Goal: Task Accomplishment & Management: Complete application form

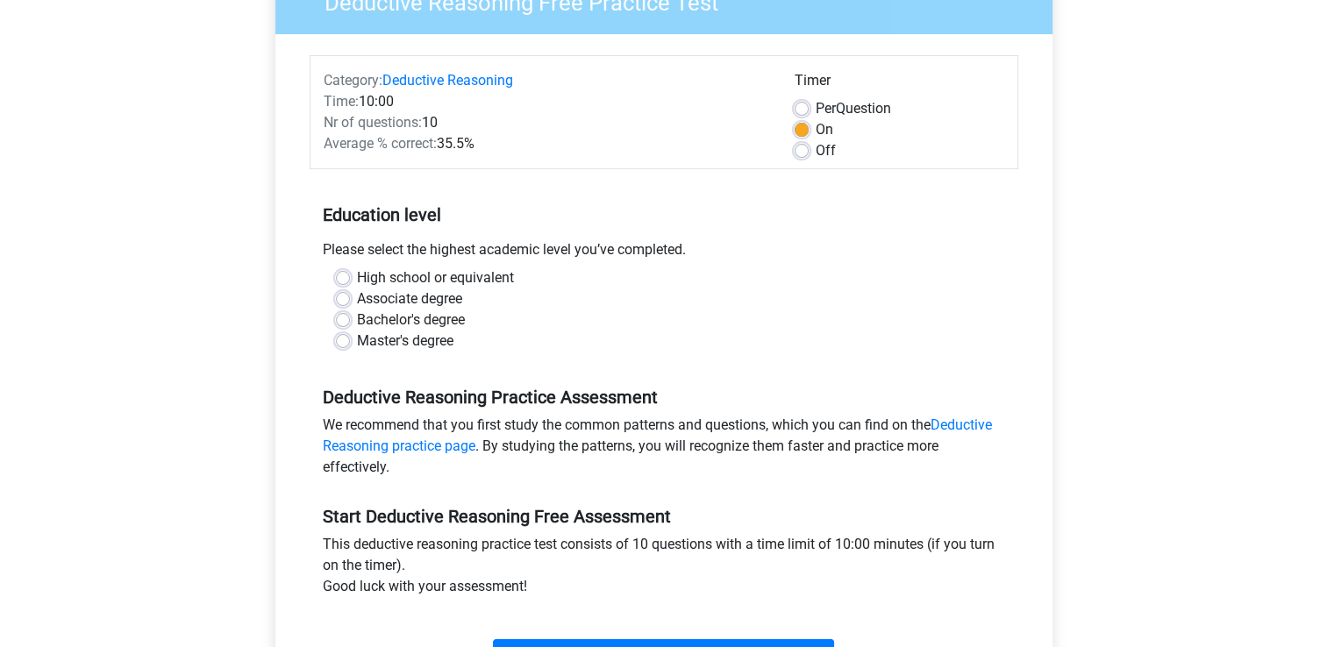
scroll to position [175, 0]
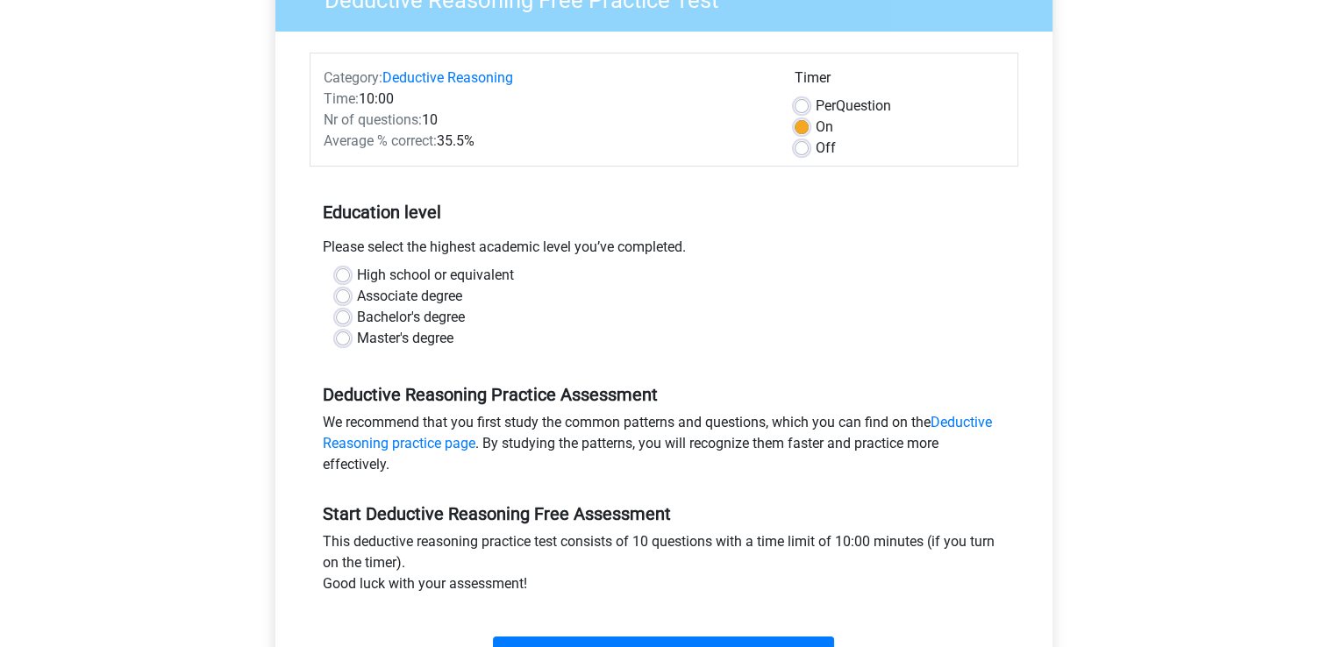
click at [357, 338] on label "Master's degree" at bounding box center [405, 338] width 96 height 21
click at [348, 338] on input "Master's degree" at bounding box center [343, 337] width 14 height 18
radio input "true"
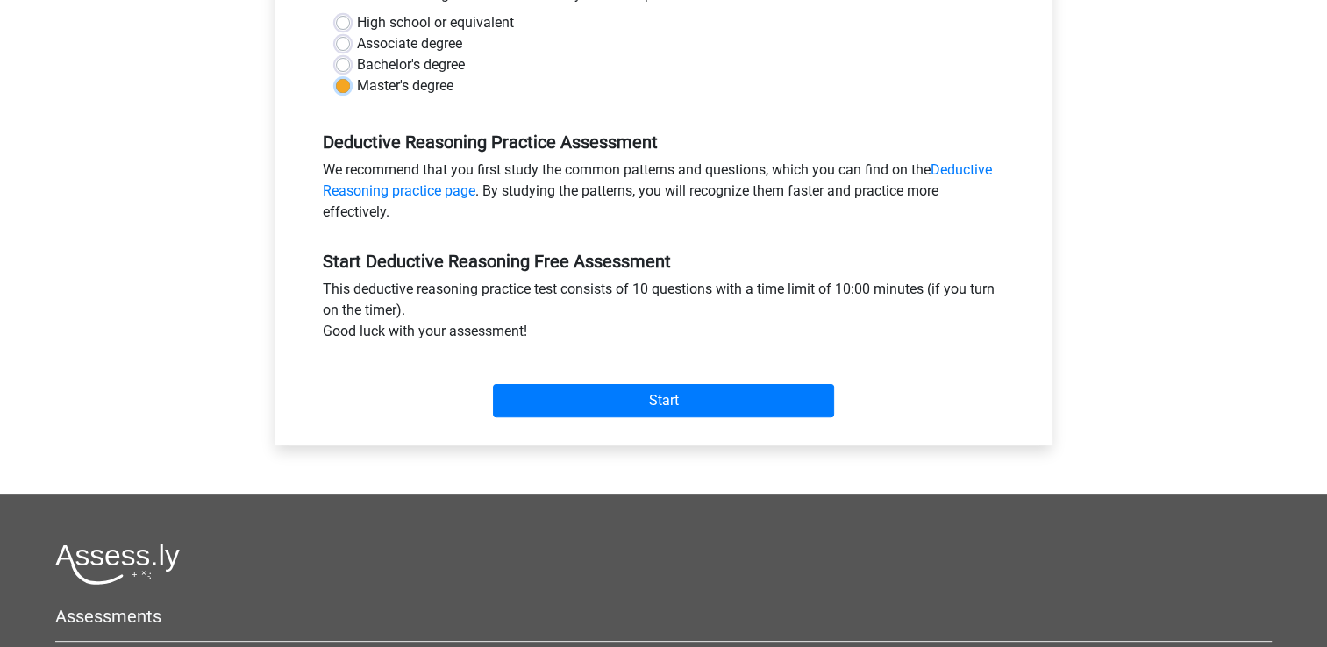
scroll to position [438, 0]
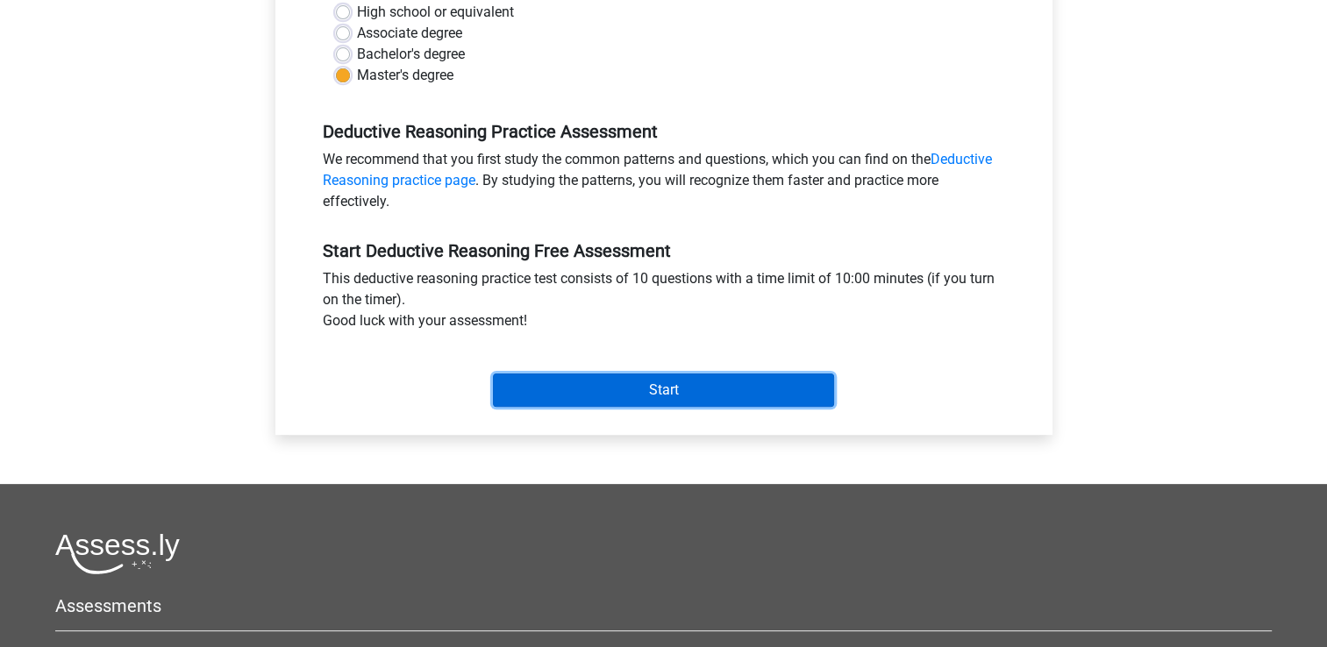
click at [649, 388] on input "Start" at bounding box center [663, 390] width 341 height 33
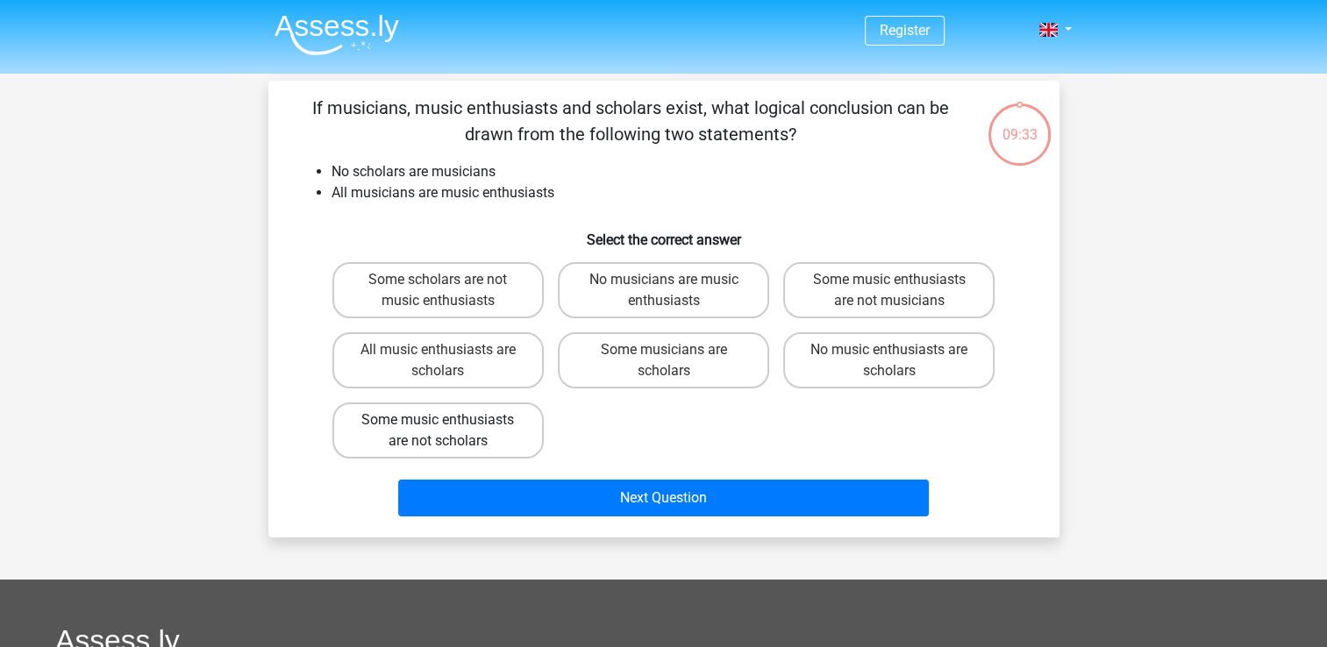
click at [464, 424] on label "Some music enthusiasts are not scholars" at bounding box center [437, 430] width 211 height 56
click at [449, 424] on input "Some music enthusiasts are not scholars" at bounding box center [443, 425] width 11 height 11
radio input "true"
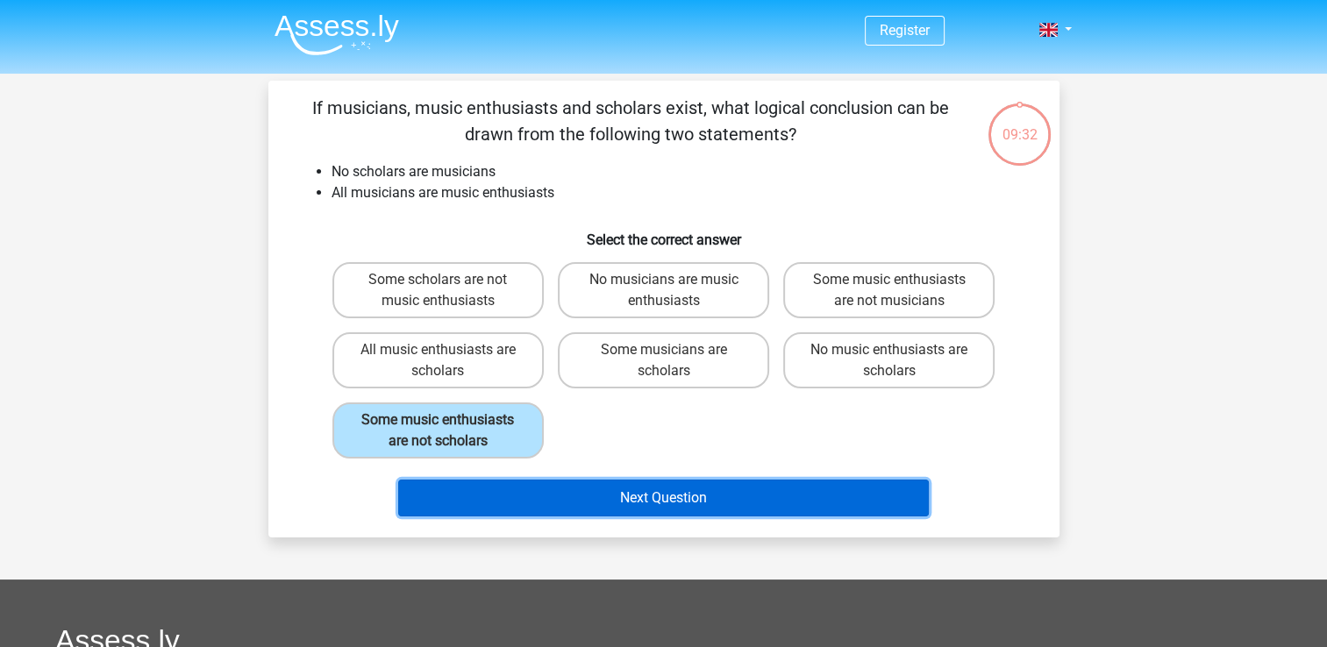
click at [619, 492] on button "Next Question" at bounding box center [663, 498] width 530 height 37
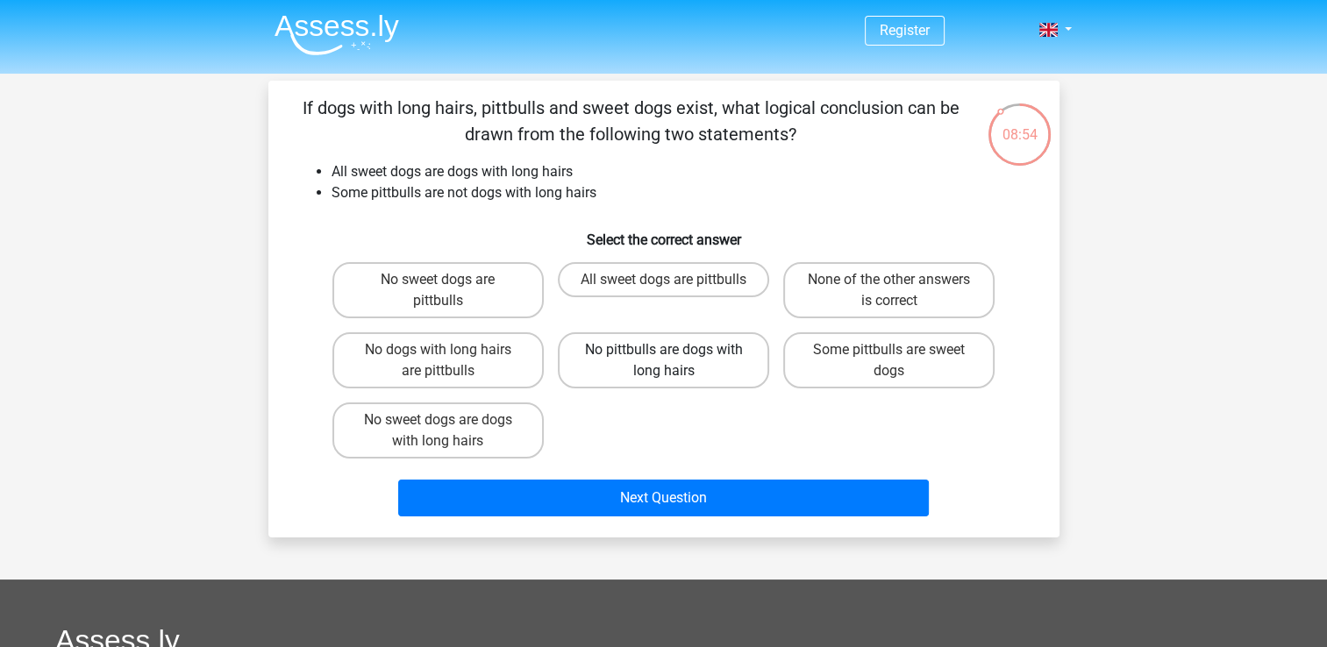
click at [641, 356] on label "No pittbulls are dogs with long hairs" at bounding box center [663, 360] width 211 height 56
click at [663, 356] on input "No pittbulls are dogs with long hairs" at bounding box center [668, 355] width 11 height 11
radio input "true"
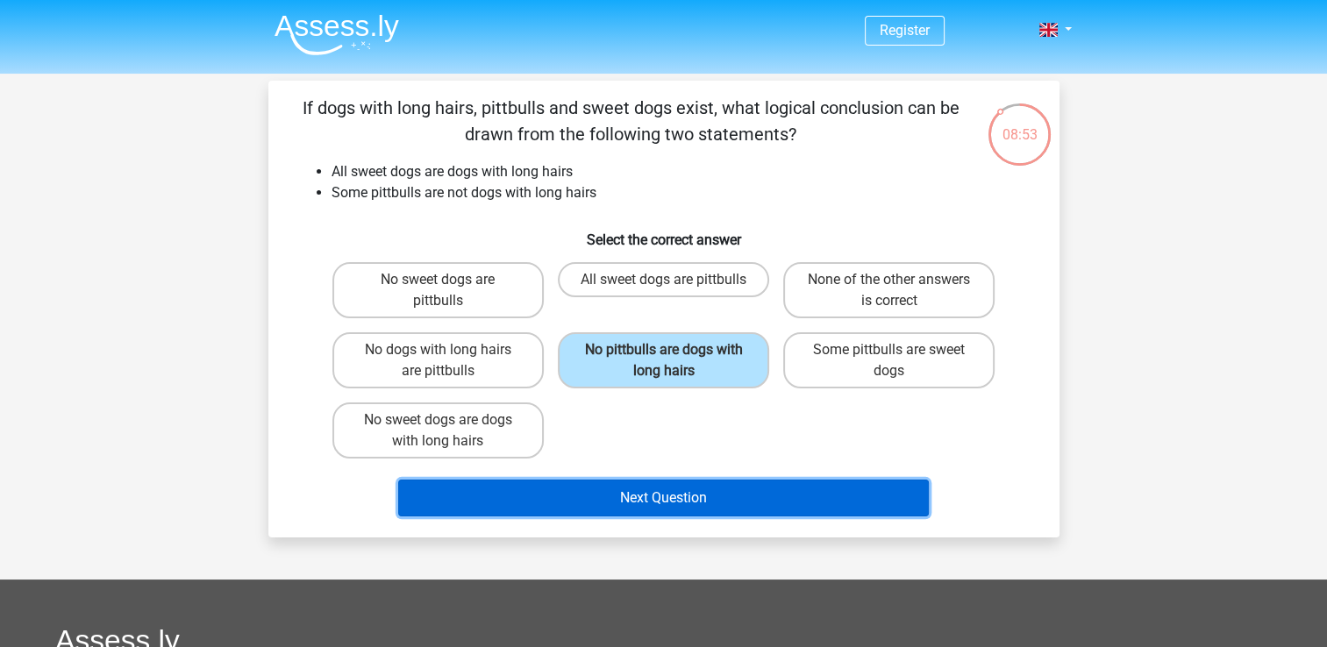
click at [694, 502] on button "Next Question" at bounding box center [663, 498] width 530 height 37
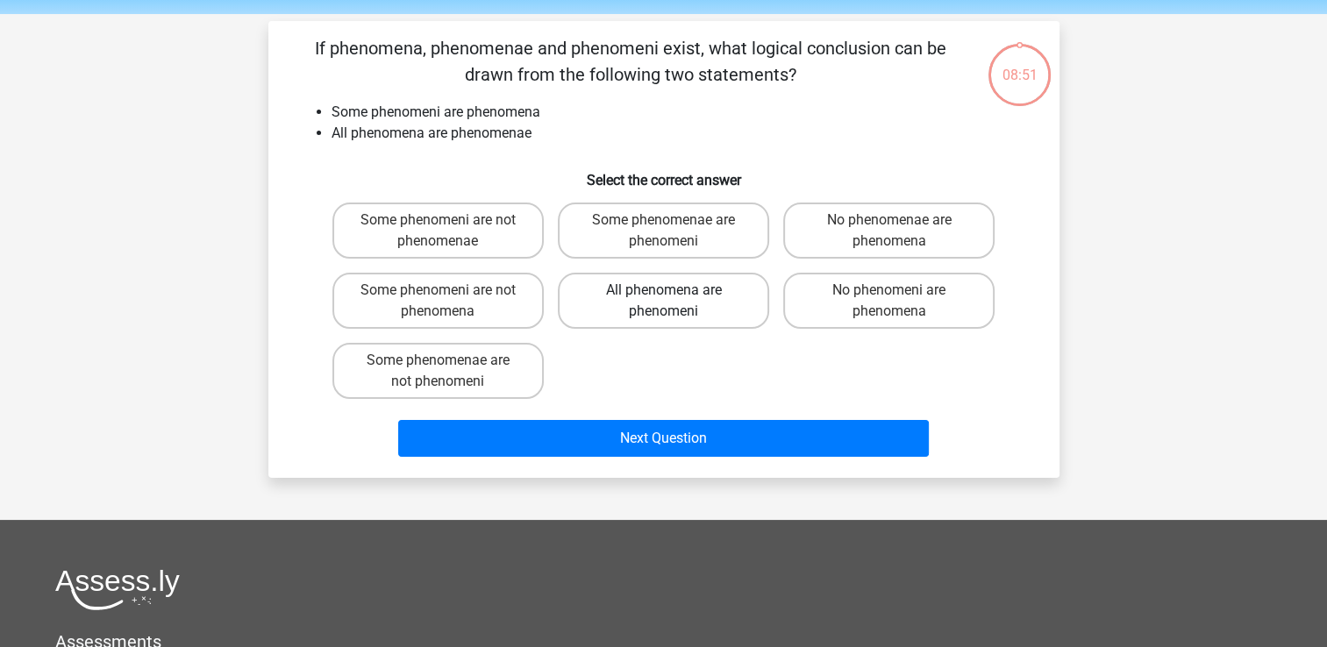
scroll to position [81, 0]
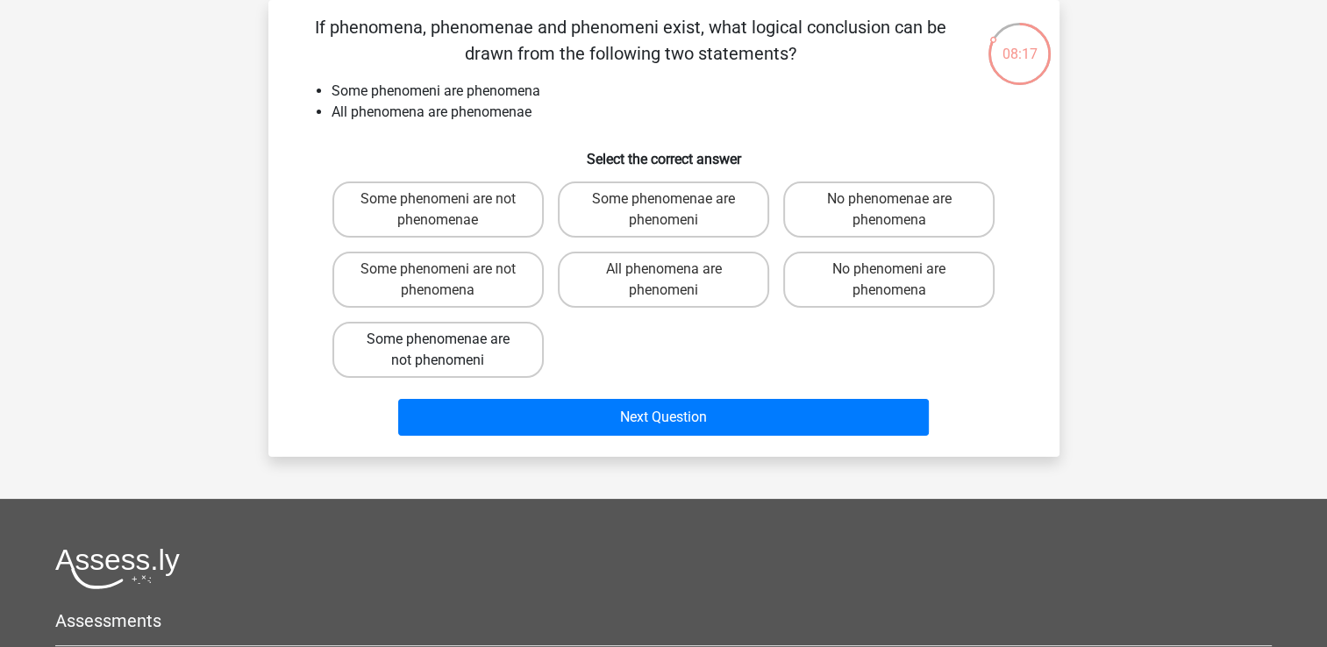
click at [470, 345] on label "Some phenomenae are not phenomeni" at bounding box center [437, 350] width 211 height 56
click at [449, 345] on input "Some phenomenae are not phenomeni" at bounding box center [443, 344] width 11 height 11
radio input "true"
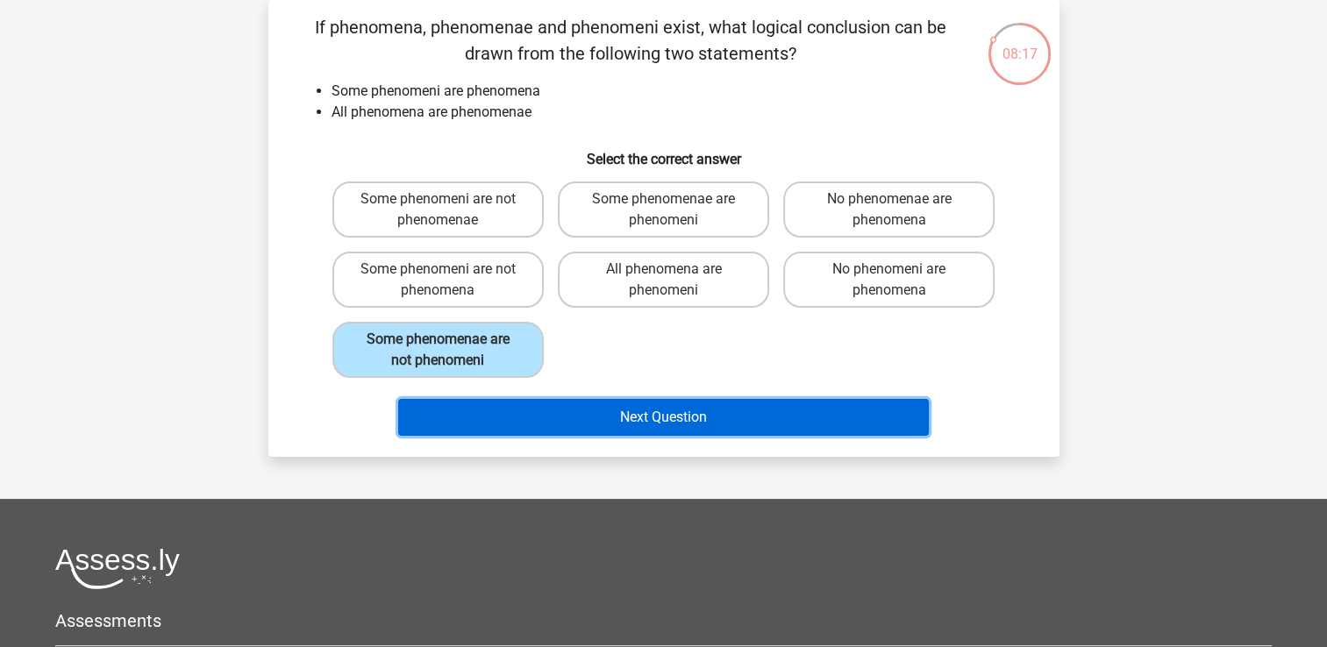
click at [590, 417] on button "Next Question" at bounding box center [663, 417] width 530 height 37
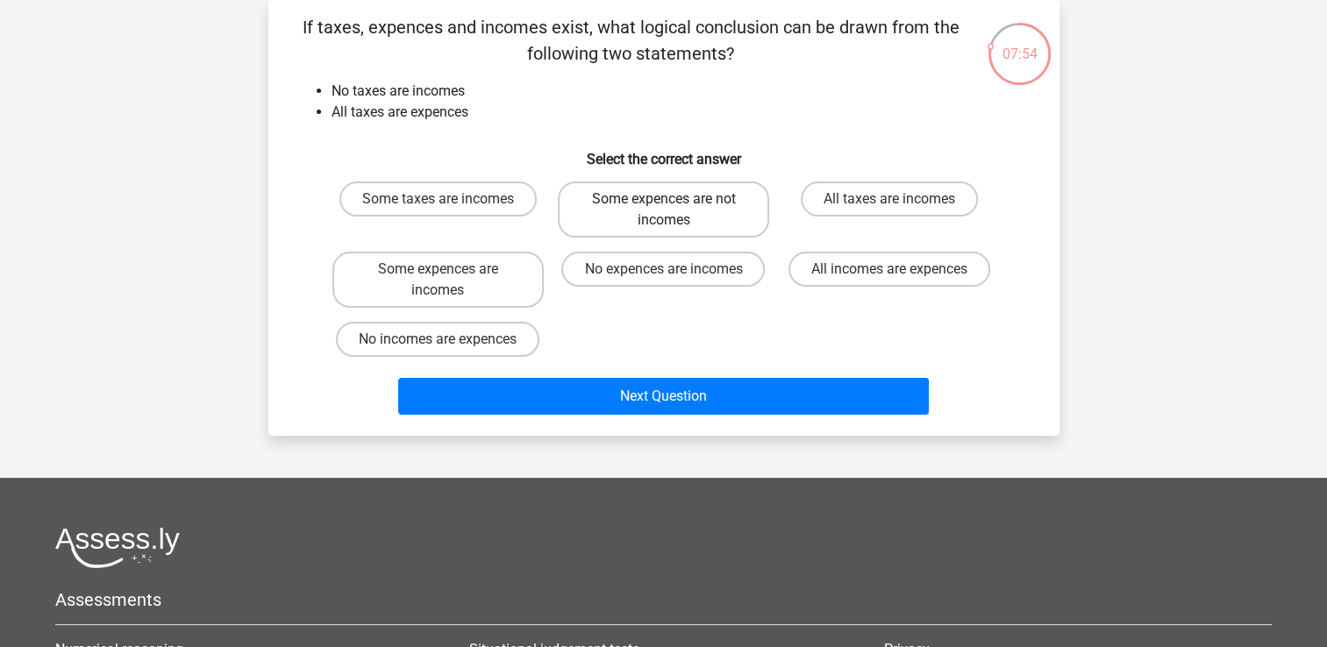
click at [645, 207] on label "Some expences are not incomes" at bounding box center [663, 210] width 211 height 56
click at [663, 207] on input "Some expences are not incomes" at bounding box center [668, 204] width 11 height 11
radio input "true"
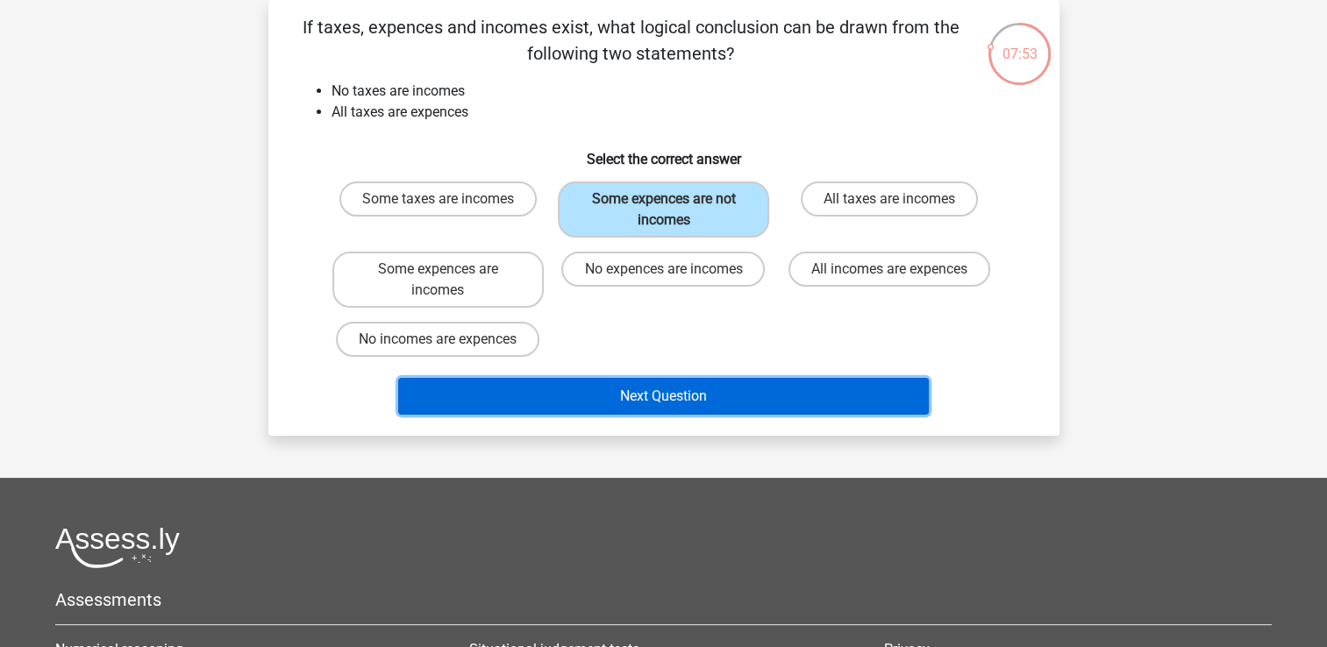
click at [659, 388] on button "Next Question" at bounding box center [663, 396] width 530 height 37
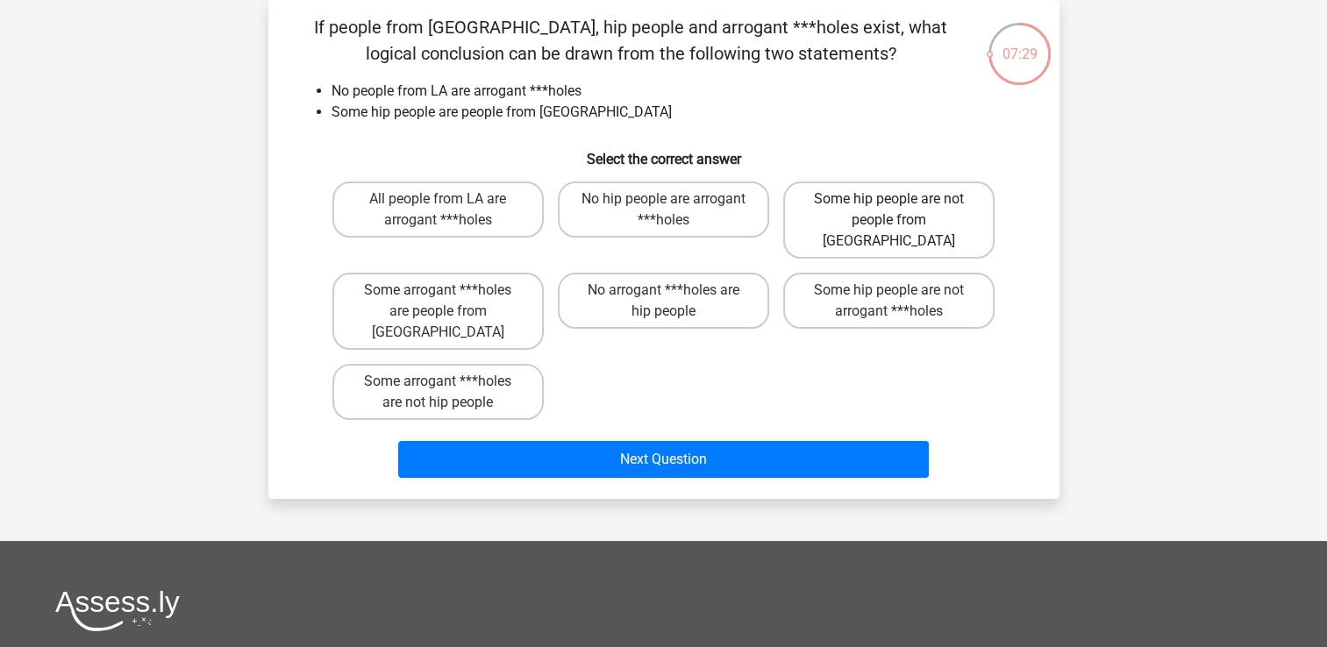
click at [884, 225] on label "Some hip people are not people from LA" at bounding box center [888, 220] width 211 height 77
click at [889, 210] on input "Some hip people are not people from LA" at bounding box center [894, 204] width 11 height 11
radio input "true"
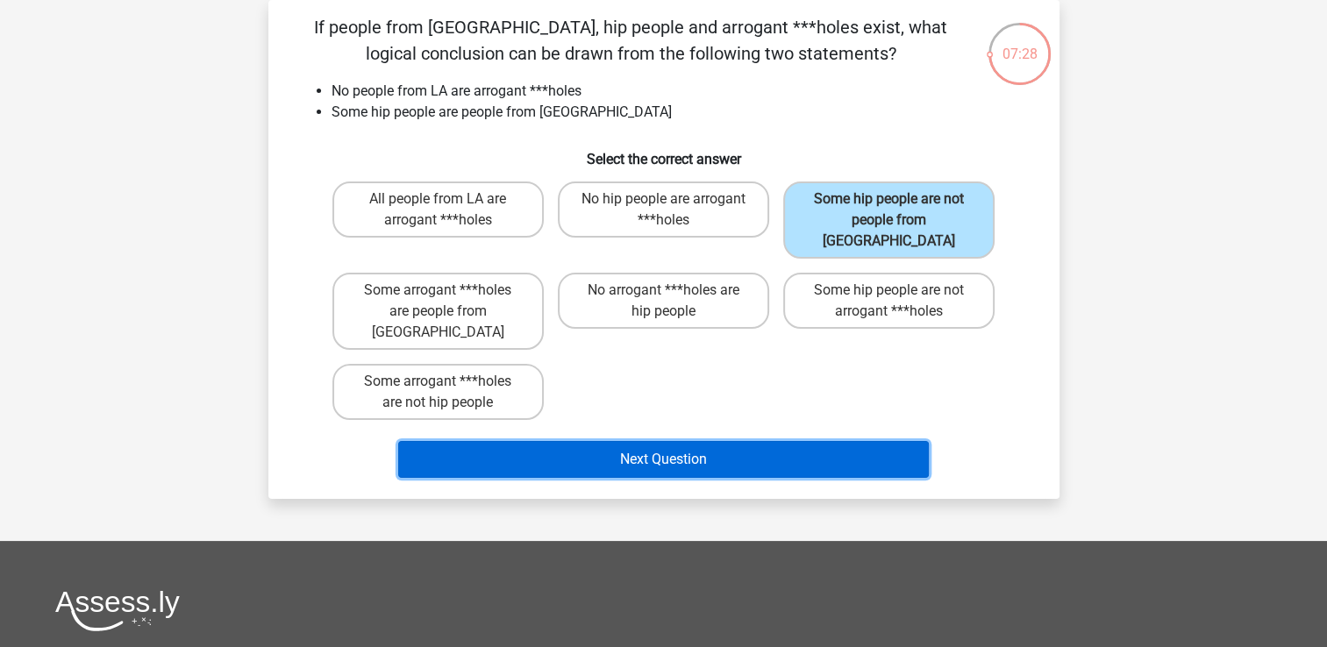
click at [769, 441] on button "Next Question" at bounding box center [663, 459] width 530 height 37
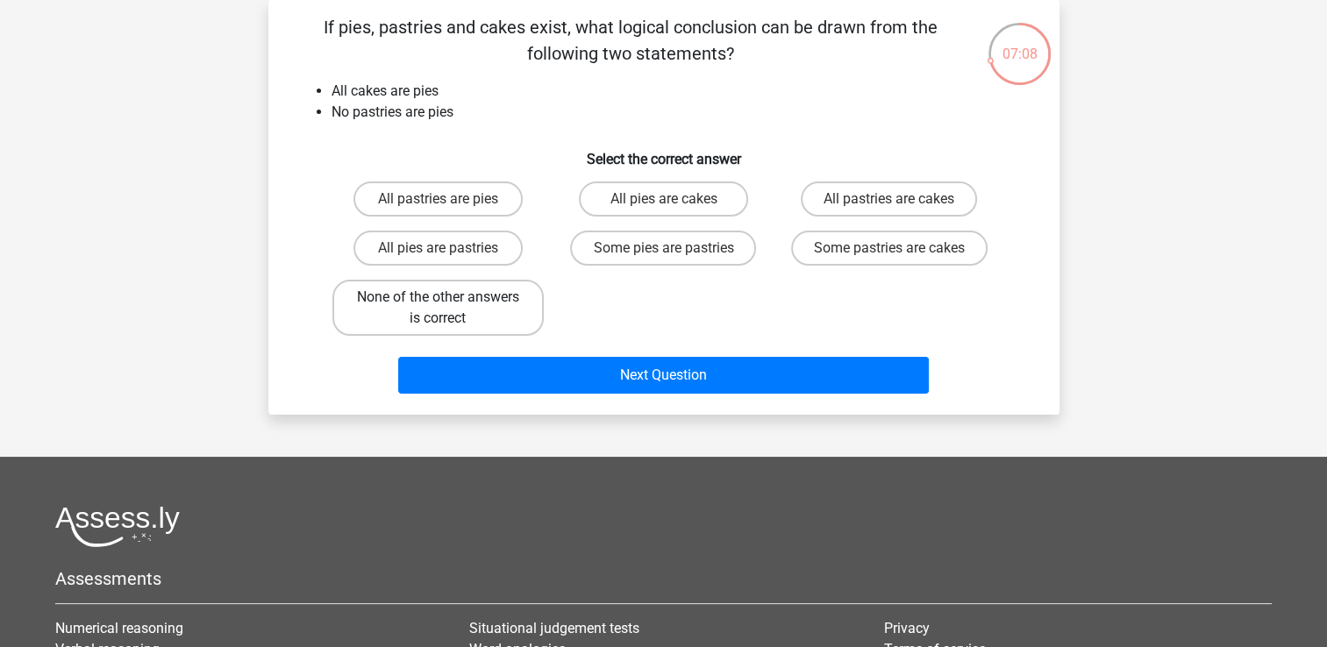
click at [485, 324] on label "None of the other answers is correct" at bounding box center [437, 308] width 211 height 56
click at [449, 309] on input "None of the other answers is correct" at bounding box center [443, 302] width 11 height 11
radio input "true"
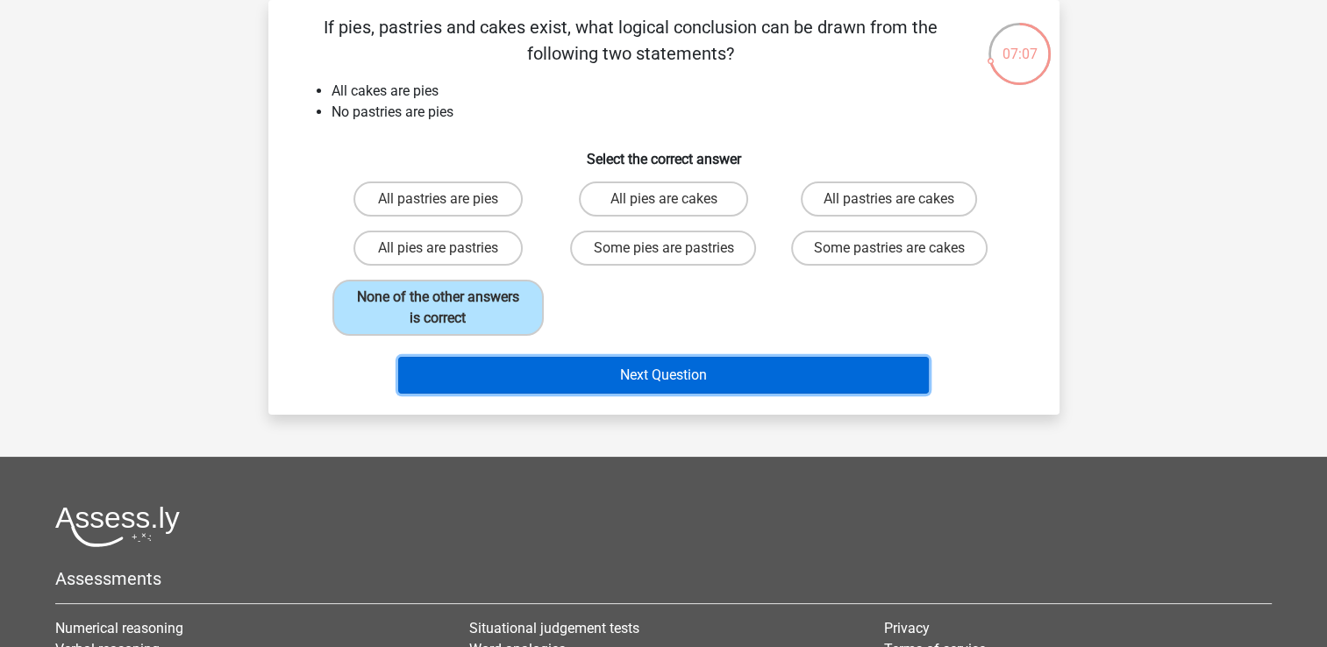
click at [575, 362] on button "Next Question" at bounding box center [663, 375] width 530 height 37
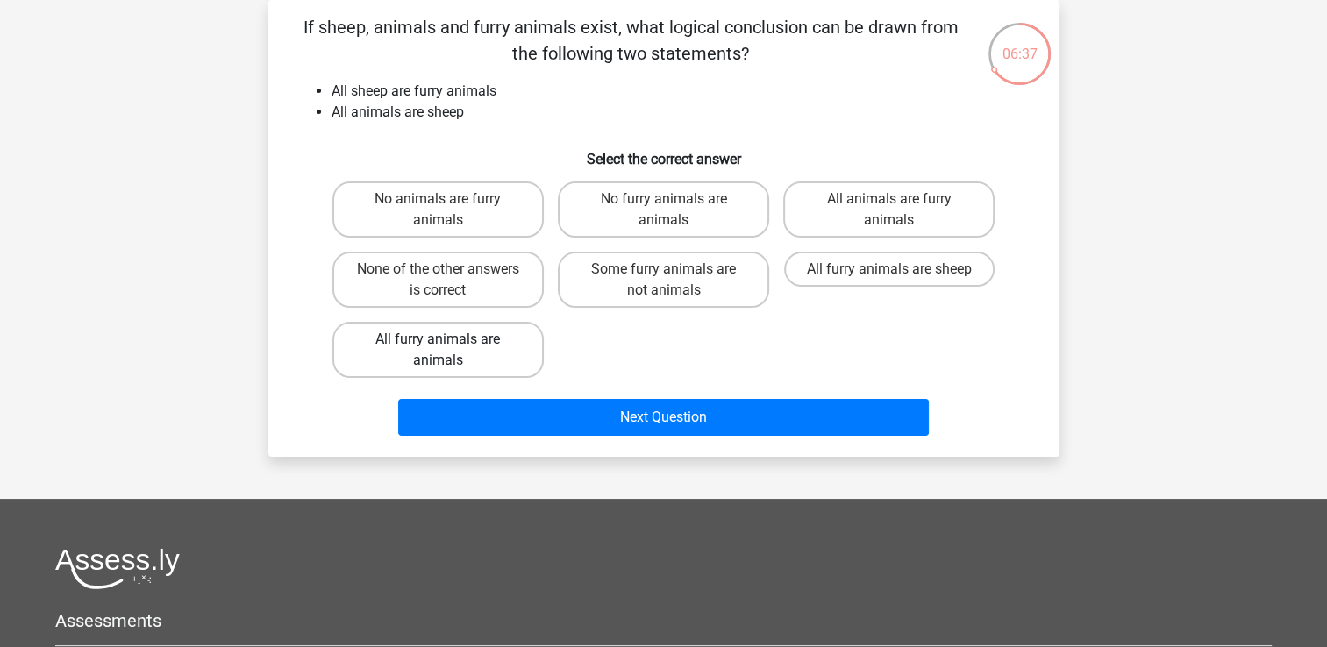
click at [498, 345] on label "All furry animals are animals" at bounding box center [437, 350] width 211 height 56
click at [449, 345] on input "All furry animals are animals" at bounding box center [443, 344] width 11 height 11
radio input "true"
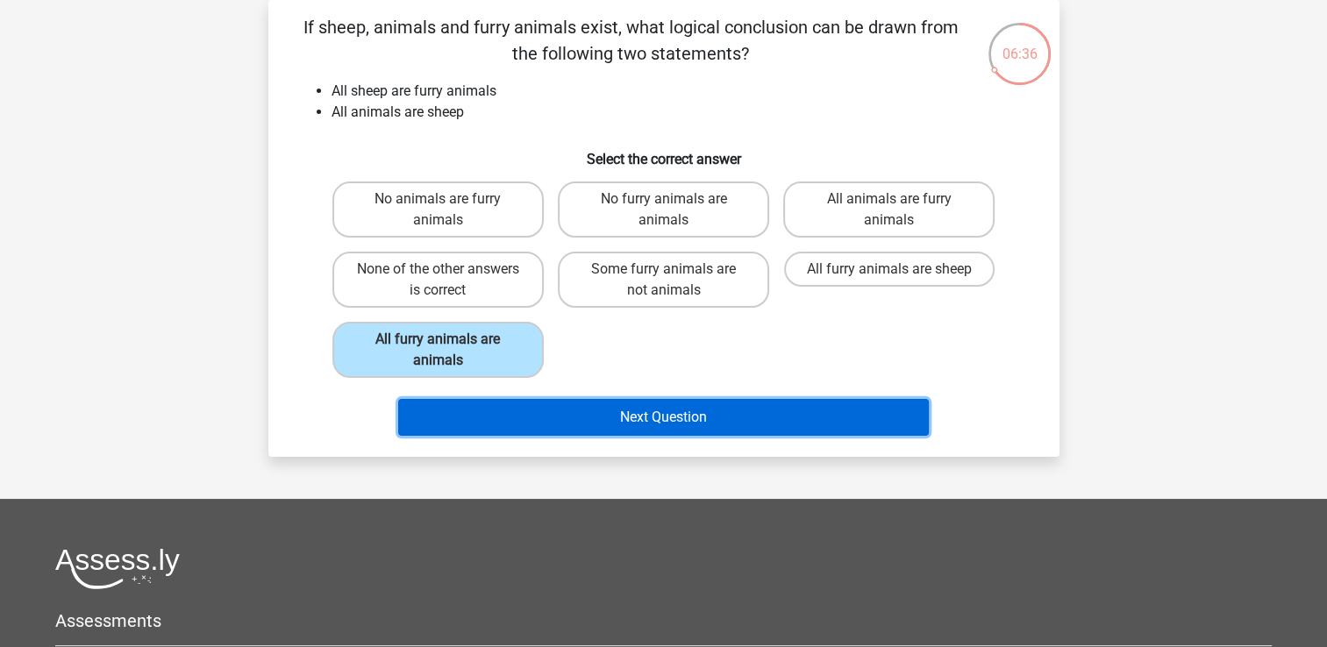
click at [575, 403] on button "Next Question" at bounding box center [663, 417] width 530 height 37
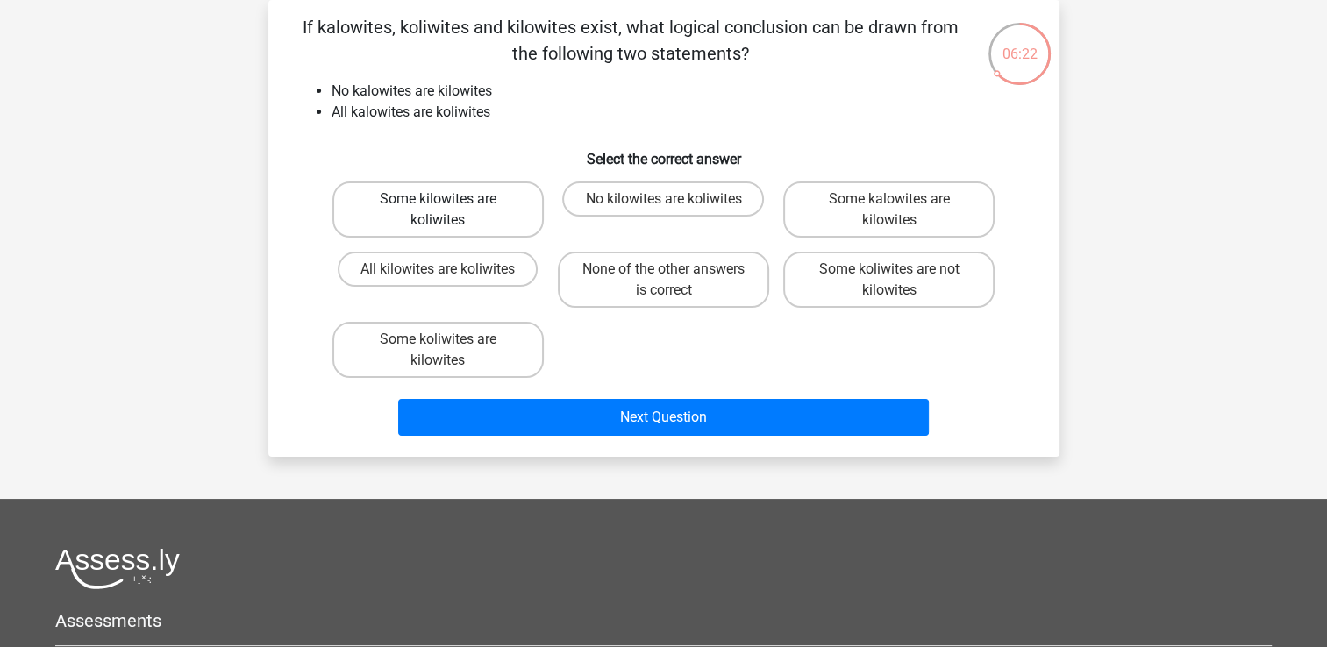
drag, startPoint x: 463, startPoint y: 225, endPoint x: 541, endPoint y: 299, distance: 107.3
click at [464, 224] on label "Some kilowites are koliwites" at bounding box center [437, 210] width 211 height 56
click at [449, 210] on input "Some kilowites are koliwites" at bounding box center [443, 204] width 11 height 11
radio input "true"
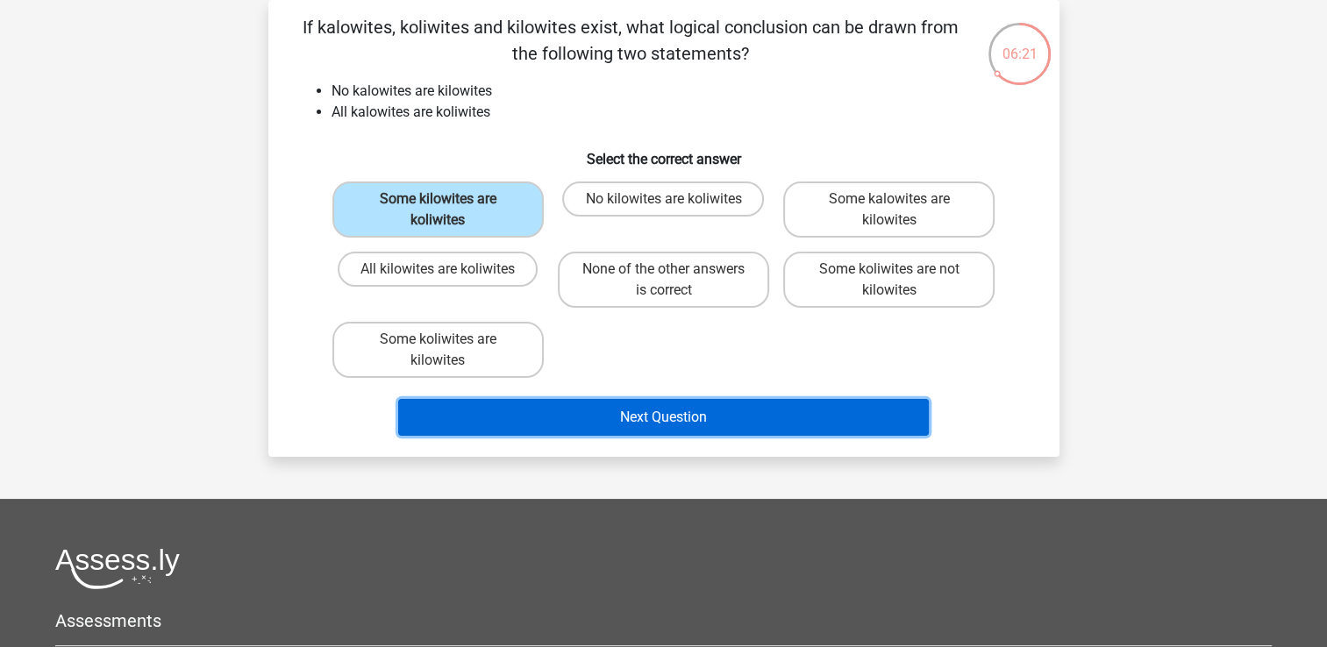
click at [641, 412] on button "Next Question" at bounding box center [663, 417] width 530 height 37
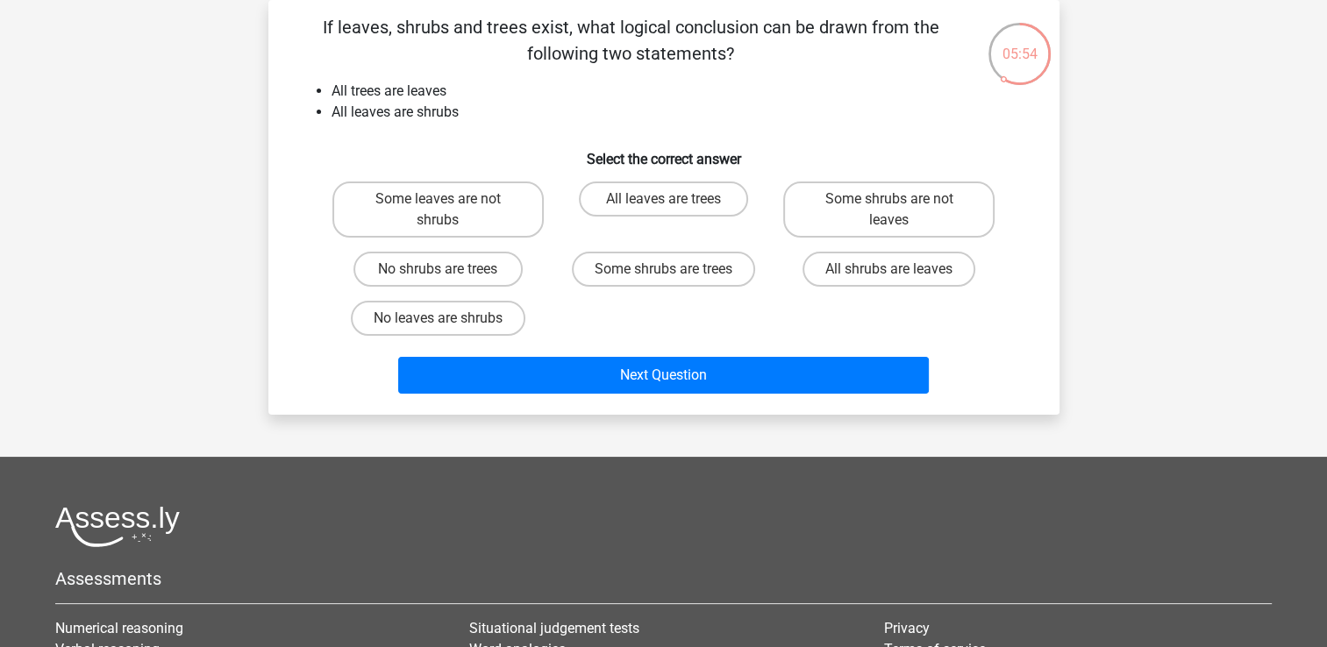
click at [445, 275] on input "No shrubs are trees" at bounding box center [443, 274] width 11 height 11
radio input "true"
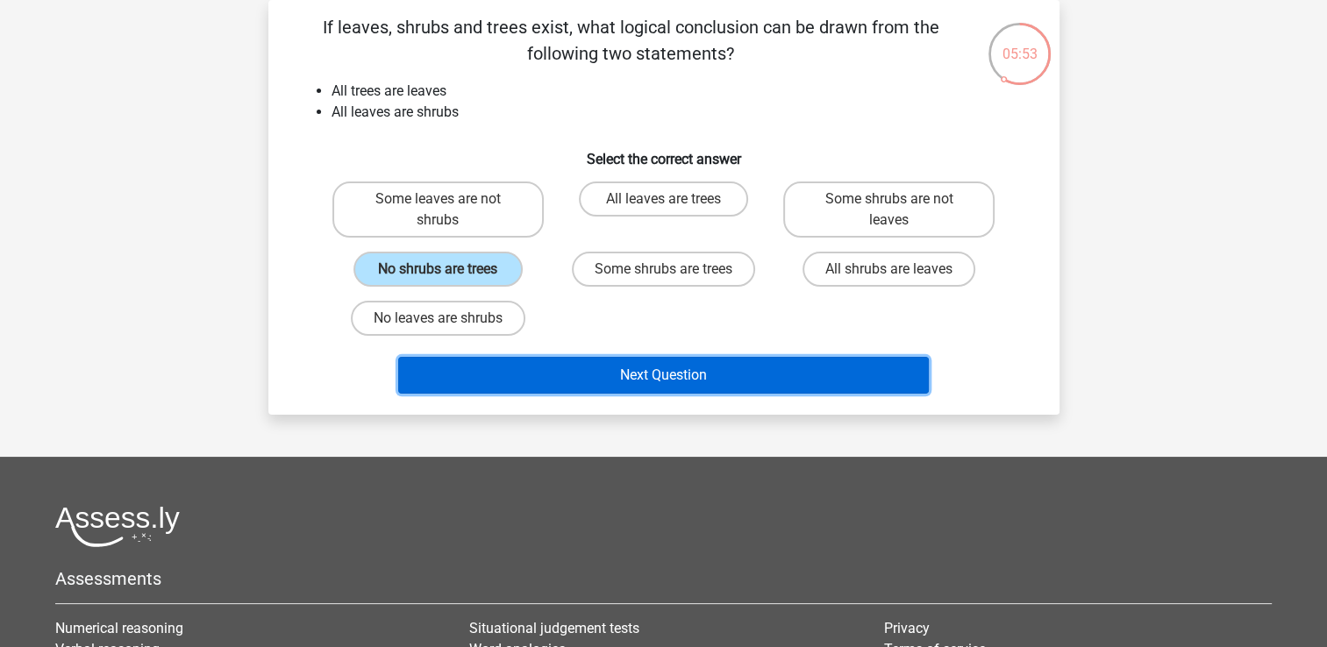
click at [565, 374] on button "Next Question" at bounding box center [663, 375] width 530 height 37
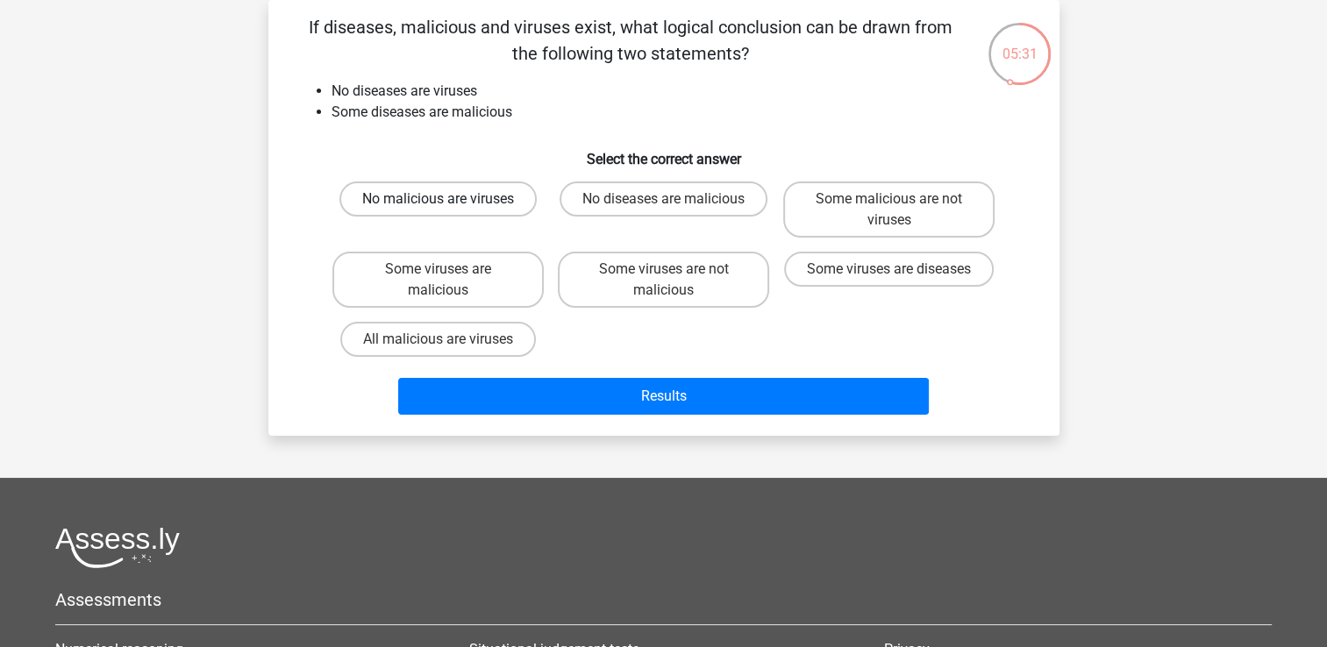
click at [470, 194] on label "No malicious are viruses" at bounding box center [437, 199] width 197 height 35
click at [449, 199] on input "No malicious are viruses" at bounding box center [443, 204] width 11 height 11
radio input "true"
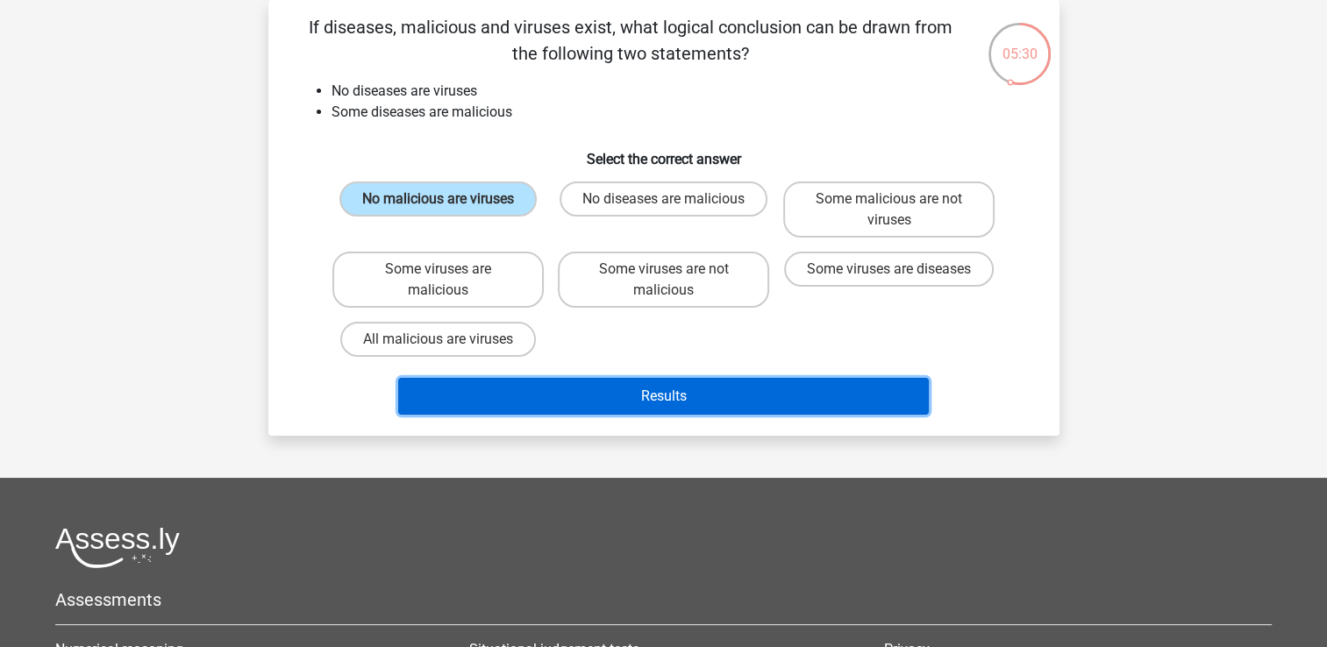
click at [638, 395] on button "Results" at bounding box center [663, 396] width 530 height 37
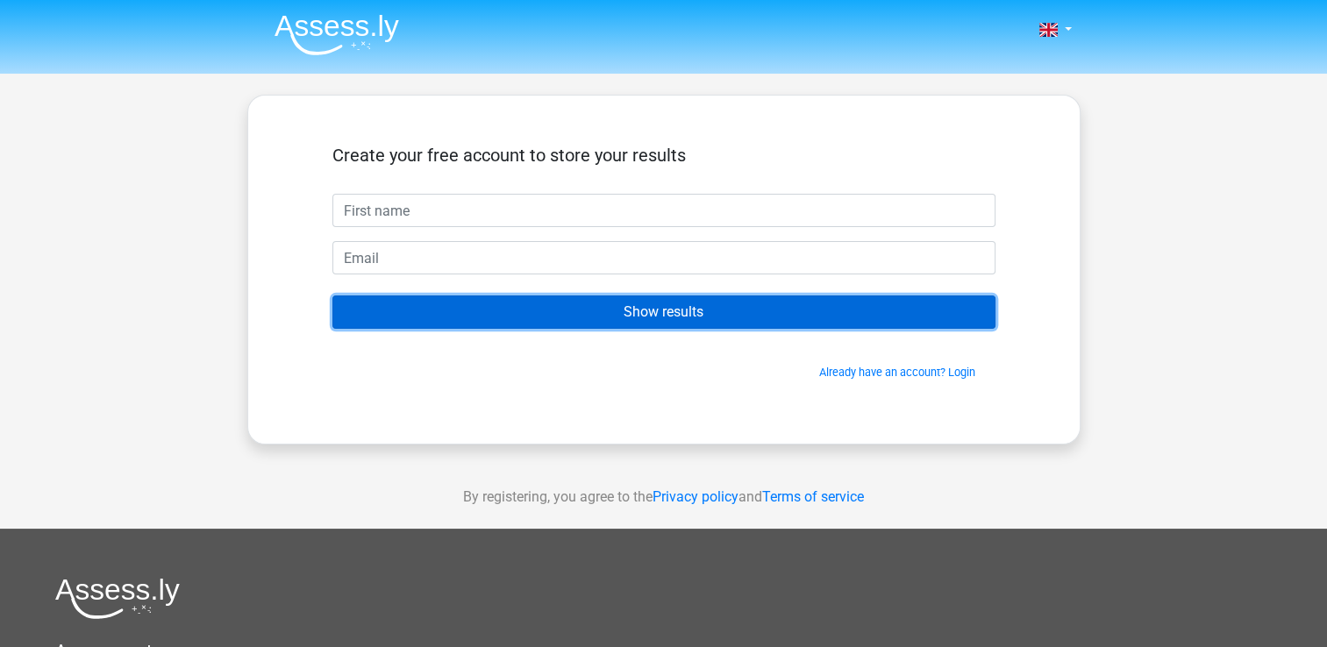
click at [649, 320] on input "Show results" at bounding box center [663, 311] width 663 height 33
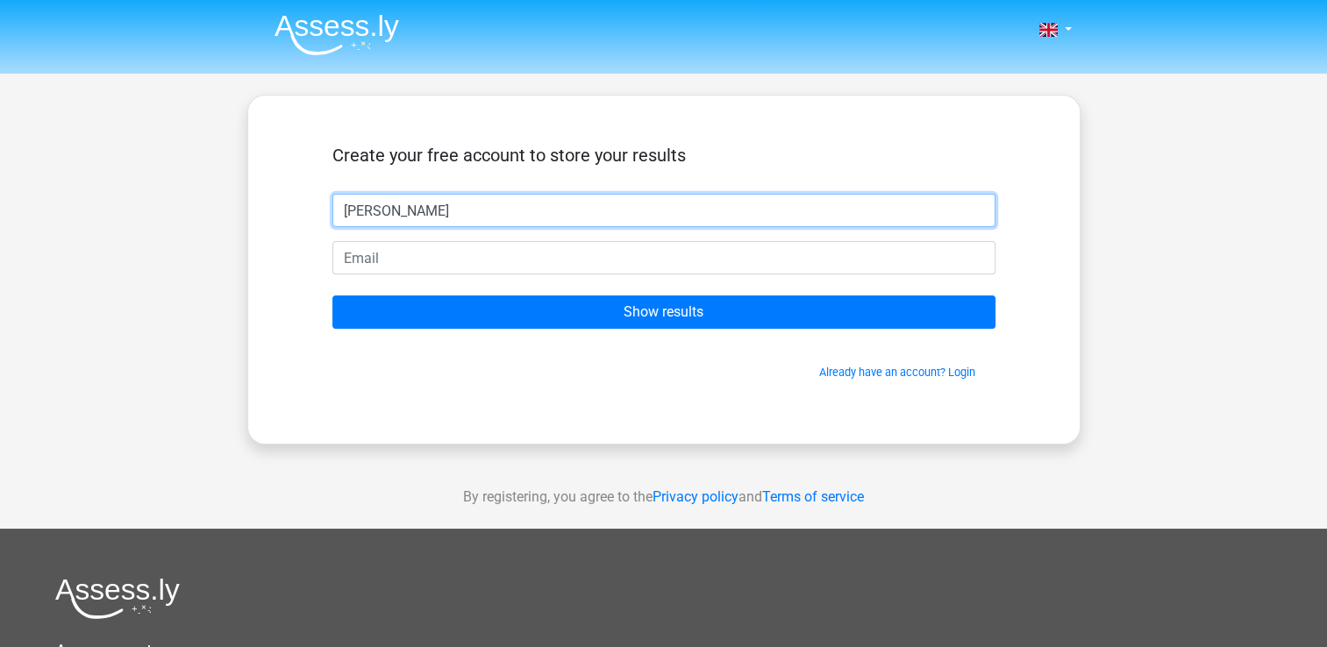
type input "Carla"
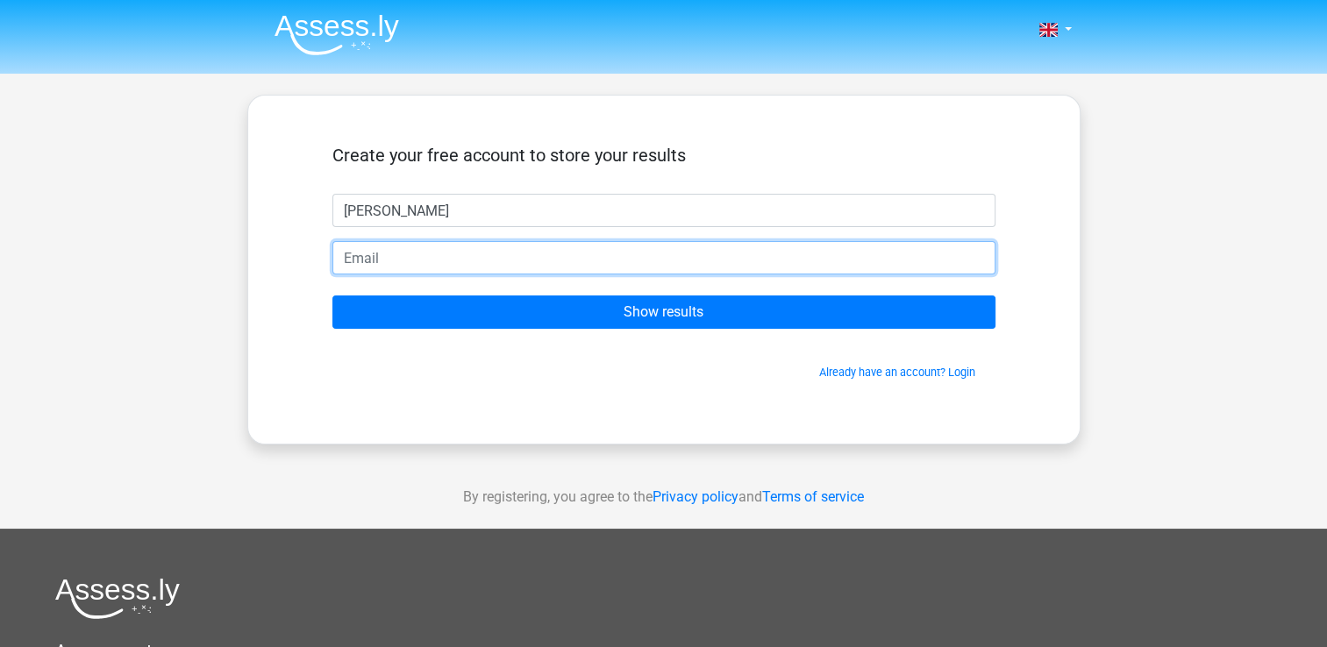
click at [452, 265] on input "email" at bounding box center [663, 257] width 663 height 33
type input "carla.bathauer@gmail.com"
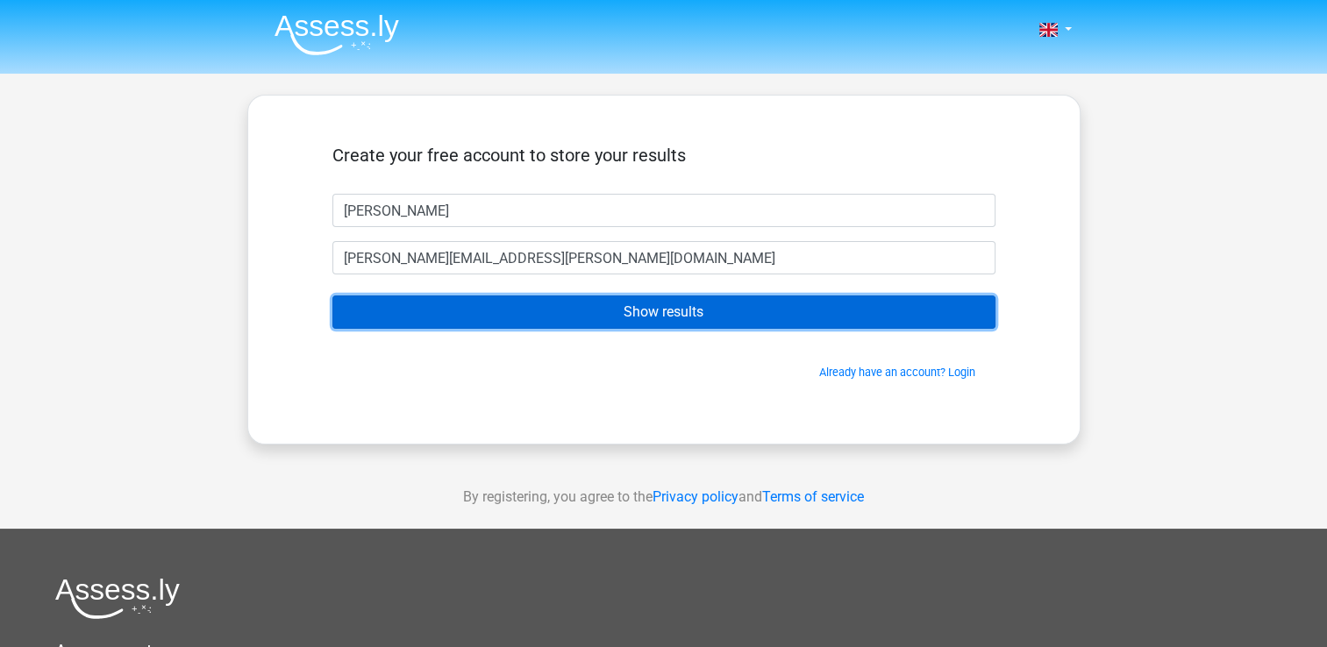
click at [493, 316] on input "Show results" at bounding box center [663, 311] width 663 height 33
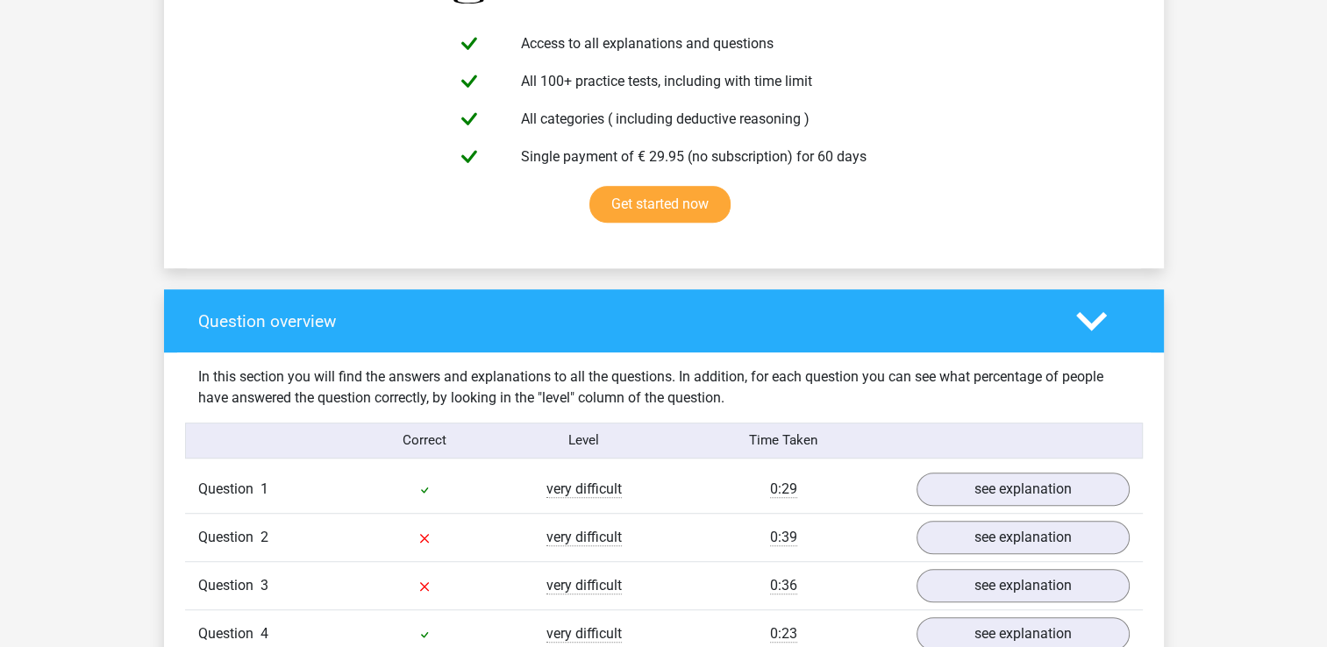
scroll to position [1052, 0]
